Goal: Task Accomplishment & Management: Manage account settings

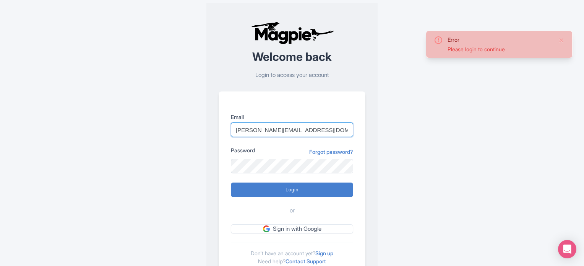
click at [320, 126] on input "marion.blanchot@citywonders.com" at bounding box center [292, 129] width 122 height 15
drag, startPoint x: 326, startPoint y: 130, endPoint x: 225, endPoint y: 130, distance: 101.7
click at [225, 130] on div "Email marion.blanchot@citywonders.com Password Forgot password? Login or Sign i…" at bounding box center [292, 184] width 147 height 186
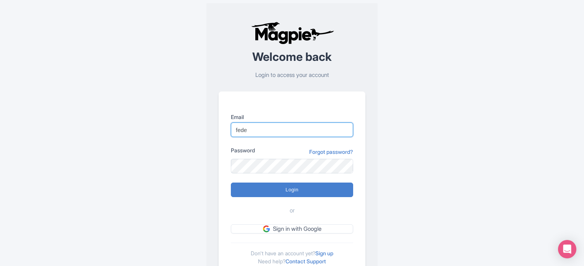
type input "[EMAIL_ADDRESS][DOMAIN_NAME]"
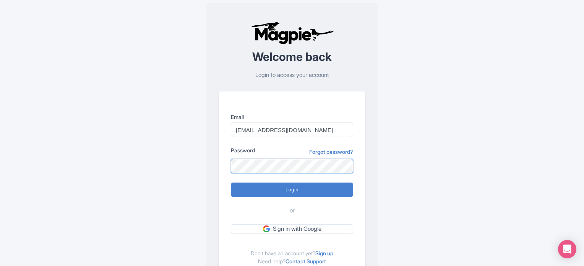
click at [228, 167] on div "Email federica.brocca@citywonders.com Password Forgot password? Login or Sign i…" at bounding box center [292, 184] width 147 height 186
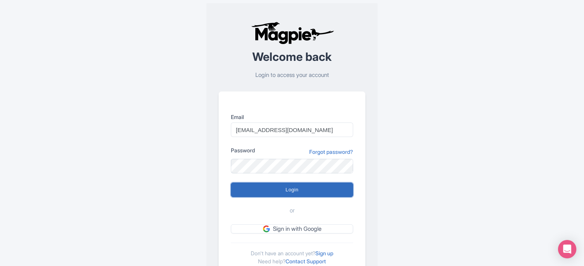
click at [251, 191] on input "Login" at bounding box center [292, 189] width 122 height 15
type input "Logging in..."
click at [251, 194] on input "Login" at bounding box center [292, 189] width 122 height 15
type input "Logging in..."
click at [451, 194] on div "Error There was an error logging in Welcome back Login to access your account E…" at bounding box center [291, 149] width 489 height 298
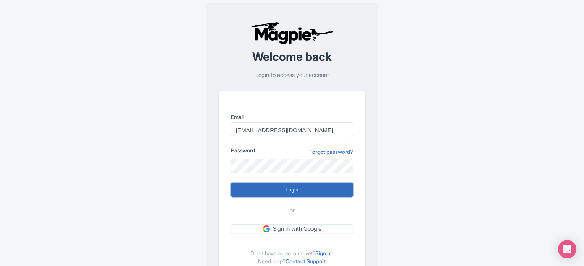
click at [259, 192] on input "Login" at bounding box center [292, 189] width 122 height 15
type input "Logging in..."
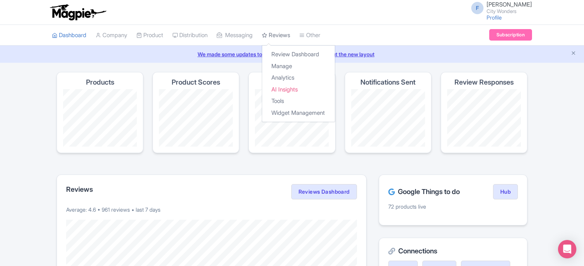
click at [284, 36] on link "Reviews" at bounding box center [276, 35] width 28 height 21
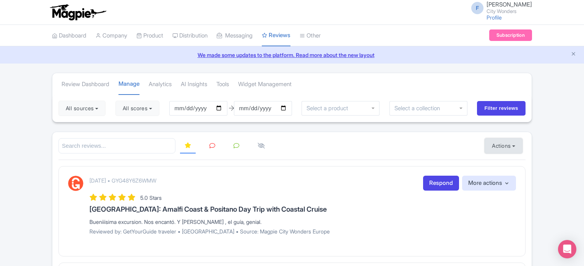
click at [493, 143] on button "Actions" at bounding box center [504, 145] width 38 height 15
click at [495, 163] on link "Import new reviews" at bounding box center [530, 164] width 90 height 15
click at [574, 55] on icon "Close announcement" at bounding box center [574, 54] width 6 height 6
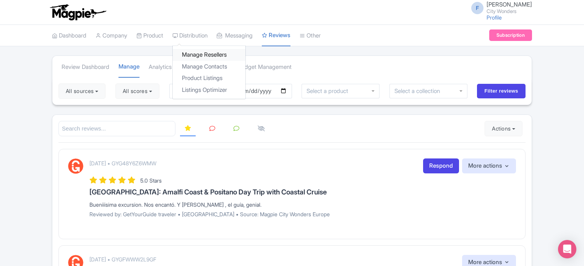
click at [197, 52] on link "Manage Resellers" at bounding box center [209, 55] width 73 height 12
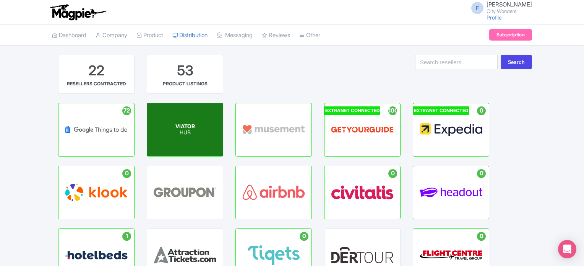
click at [196, 131] on div "VIATOR HUB" at bounding box center [185, 129] width 76 height 53
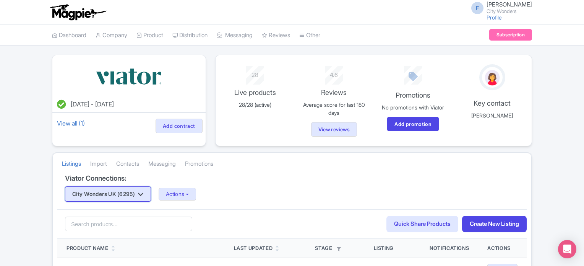
click at [138, 195] on button "City Wonders UK (6295)" at bounding box center [108, 193] width 86 height 15
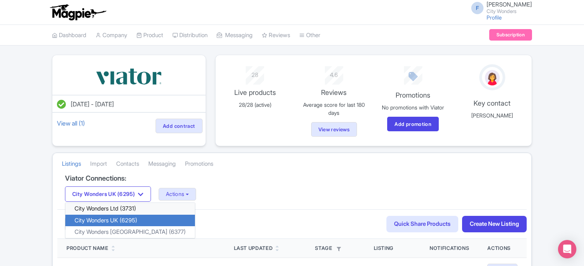
click at [125, 209] on link "City Wonders Ltd (3731)" at bounding box center [130, 209] width 130 height 12
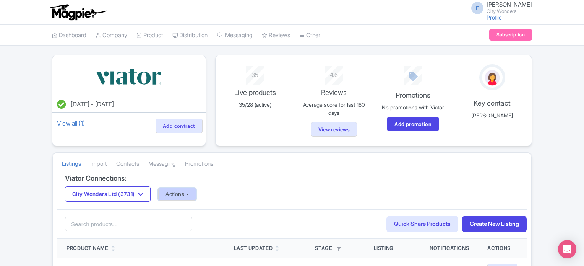
click at [185, 191] on button "Actions" at bounding box center [177, 194] width 38 height 13
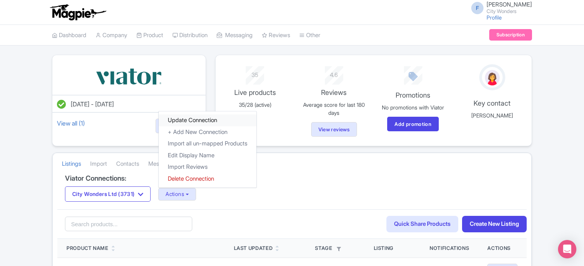
click at [219, 117] on link "Update Connection" at bounding box center [208, 120] width 98 height 12
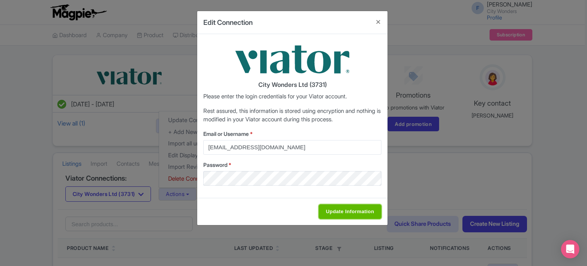
click at [354, 210] on input "Update Information" at bounding box center [350, 211] width 63 height 15
type input "Saving..."
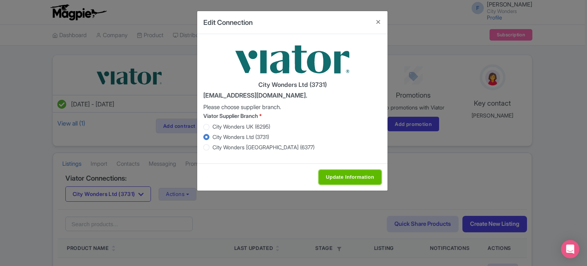
click at [329, 171] on input "Update Information" at bounding box center [350, 177] width 63 height 15
type input "Saving..."
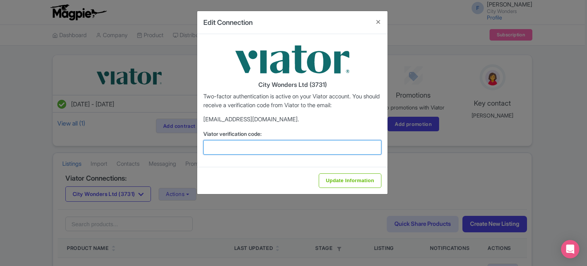
click at [296, 140] on input "Viator verification code:" at bounding box center [292, 147] width 178 height 15
click at [263, 154] on input "Viator verification code:" at bounding box center [292, 147] width 178 height 15
paste input "456123"
type input "456123"
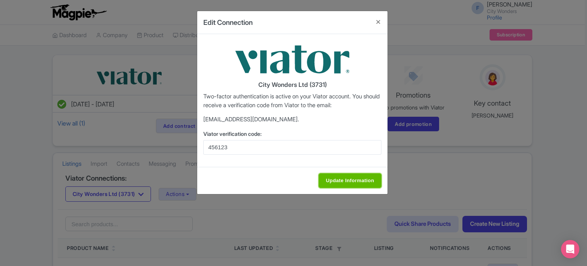
click at [344, 173] on input "Update Information" at bounding box center [350, 180] width 63 height 15
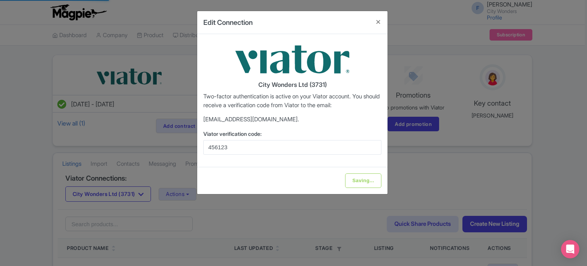
type input "Update Information"
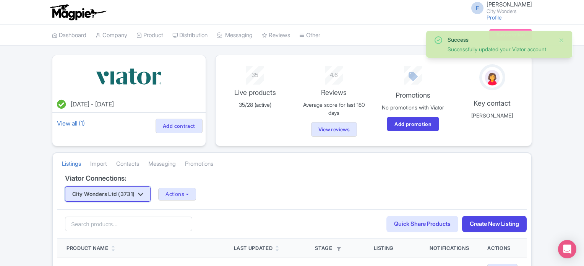
click at [141, 195] on button "City Wonders Ltd (3731)" at bounding box center [108, 193] width 86 height 15
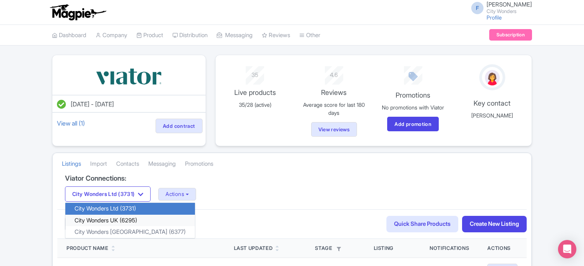
click at [119, 220] on link "City Wonders UK (6295)" at bounding box center [130, 220] width 130 height 12
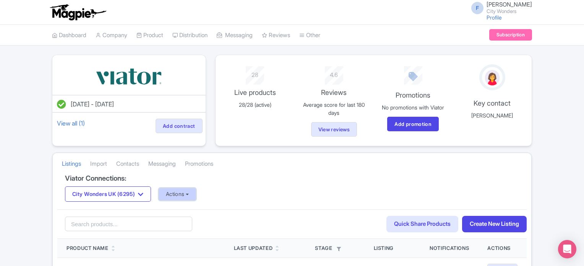
click at [181, 193] on button "Actions" at bounding box center [178, 194] width 38 height 13
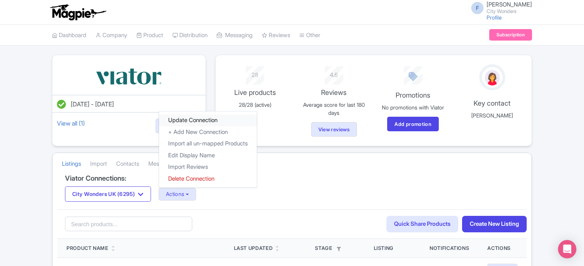
click at [193, 119] on link "Update Connection" at bounding box center [208, 120] width 98 height 12
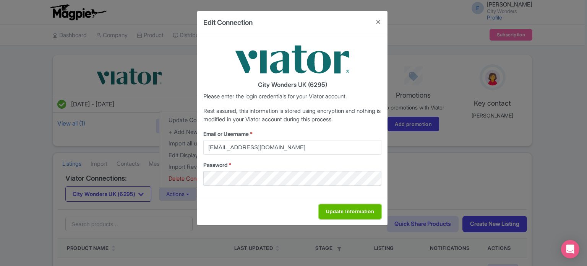
click at [345, 210] on input "Update Information" at bounding box center [350, 211] width 63 height 15
type input "Saving..."
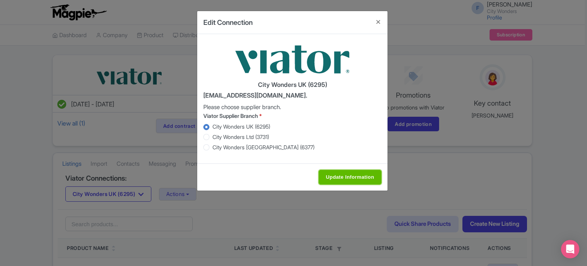
click at [341, 171] on input "Update Information" at bounding box center [350, 177] width 63 height 15
type input "Saving..."
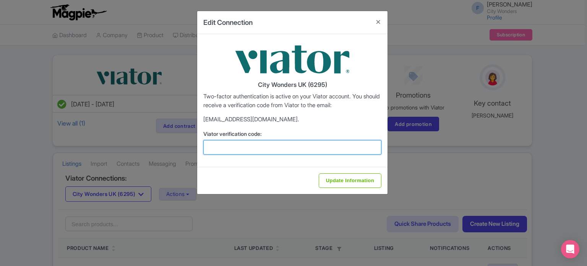
click at [275, 142] on input "Viator verification code:" at bounding box center [292, 147] width 178 height 15
paste input "990101"
type input "990101"
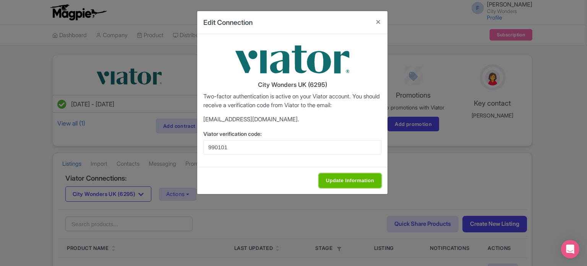
click at [350, 175] on input "Update Information" at bounding box center [350, 180] width 63 height 15
type input "Update Information"
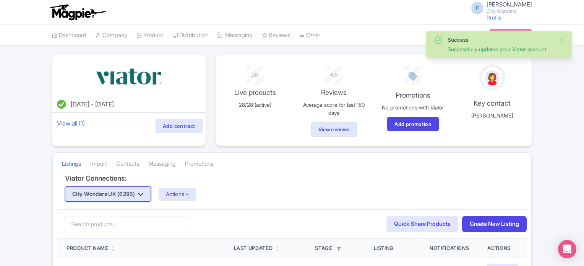
click at [129, 194] on button "City Wonders UK (6295)" at bounding box center [108, 193] width 86 height 15
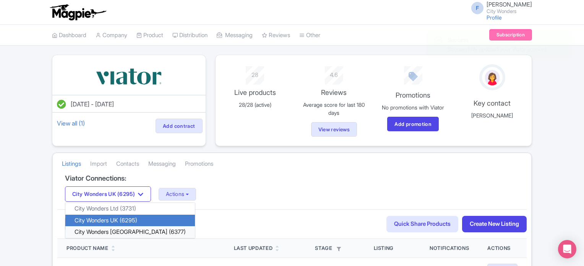
click at [122, 233] on link "City Wonders USA (6377)" at bounding box center [130, 232] width 130 height 12
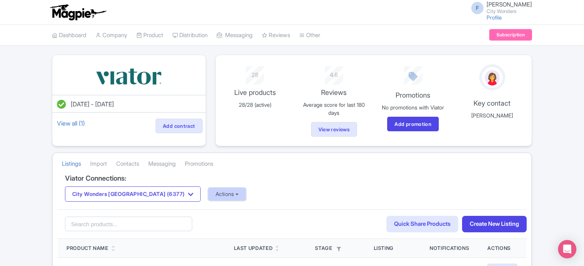
click at [208, 193] on button "Actions" at bounding box center [227, 194] width 38 height 13
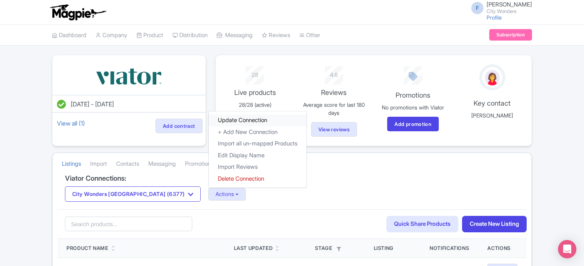
click at [209, 119] on link "Update Connection" at bounding box center [258, 120] width 98 height 12
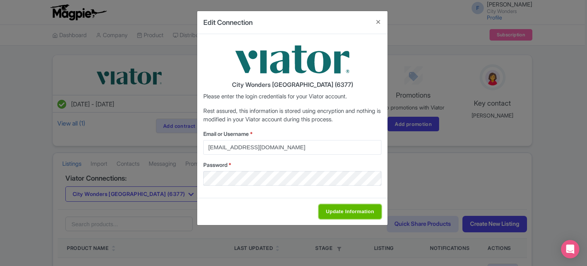
click at [358, 208] on input "Update Information" at bounding box center [350, 211] width 63 height 15
type input "Saving..."
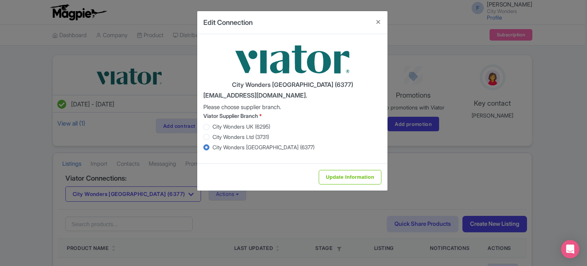
click at [346, 184] on div "Update Information" at bounding box center [292, 176] width 190 height 27
click at [345, 178] on input "Update Information" at bounding box center [350, 177] width 63 height 15
type input "Saving..."
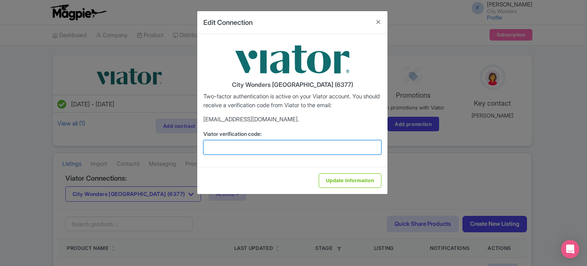
click at [245, 148] on input "Viator verification code:" at bounding box center [292, 147] width 178 height 15
paste input "110500"
type input "110500"
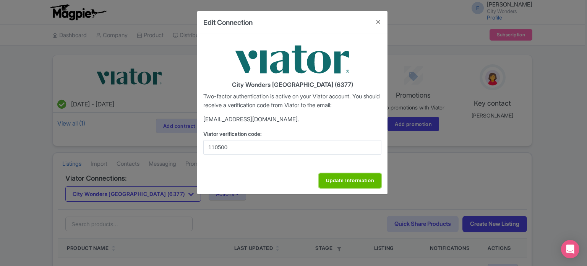
click at [342, 176] on input "Update Information" at bounding box center [350, 180] width 63 height 15
type input "Update Information"
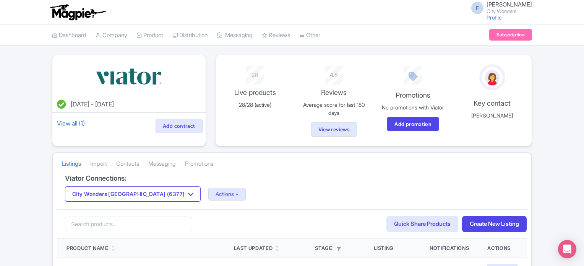
click at [285, 36] on link "Reviews" at bounding box center [276, 35] width 28 height 21
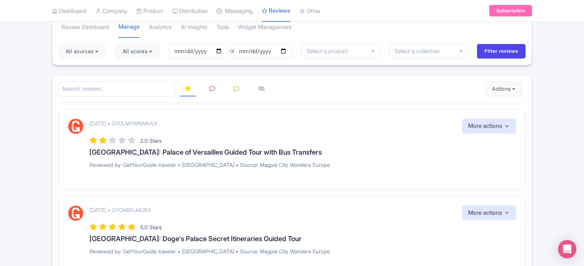
scroll to position [38, 0]
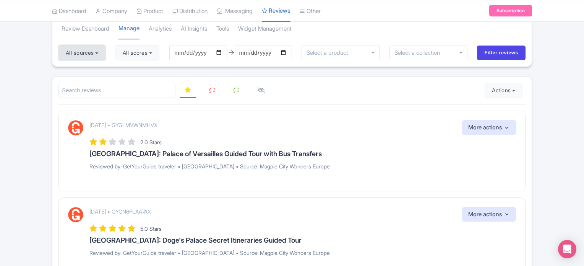
click at [97, 49] on button "All sources" at bounding box center [81, 52] width 47 height 15
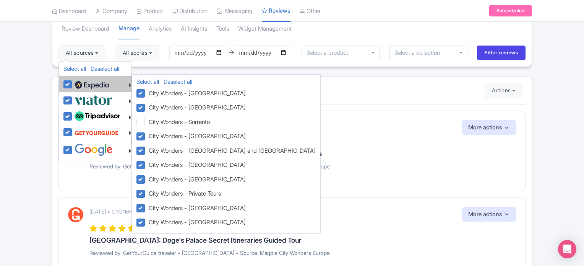
click at [73, 84] on label at bounding box center [91, 84] width 36 height 13
click at [73, 83] on input "checkbox" at bounding box center [75, 80] width 5 height 5
checkbox input "false"
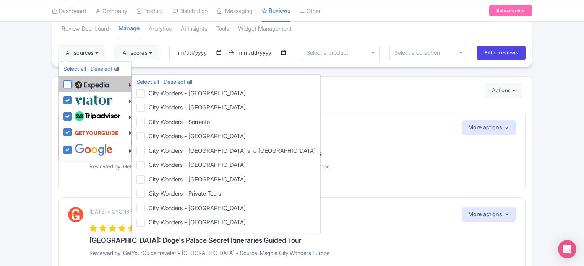
checkbox input "false"
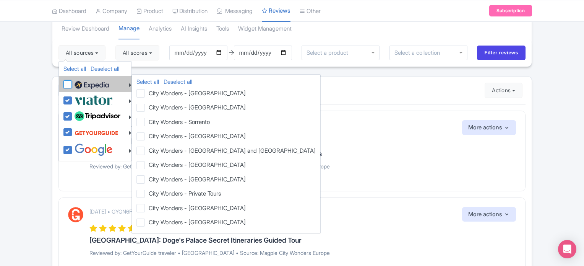
checkbox input "false"
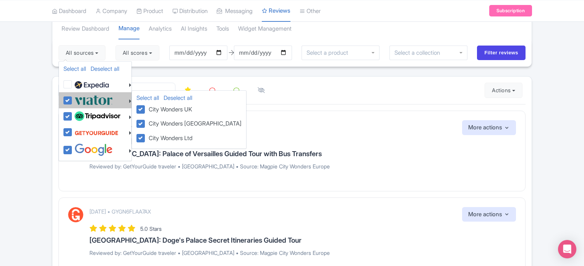
click at [73, 99] on label at bounding box center [93, 100] width 40 height 13
click at [73, 99] on input "checkbox" at bounding box center [75, 96] width 5 height 5
checkbox input "false"
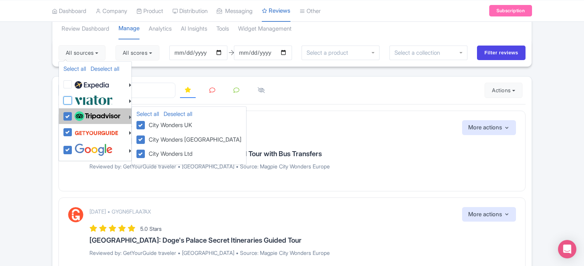
checkbox input "false"
click at [73, 115] on label at bounding box center [97, 116] width 48 height 13
click at [73, 115] on input "checkbox" at bounding box center [75, 112] width 5 height 5
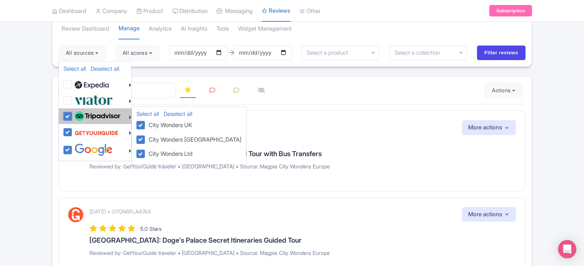
checkbox input "false"
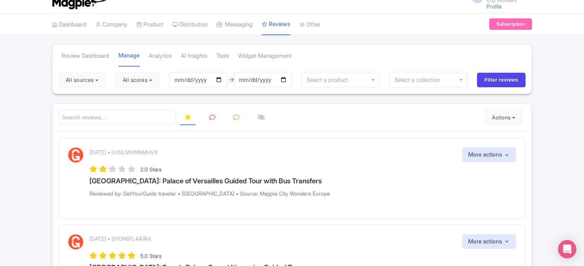
scroll to position [0, 0]
